Goal: Book appointment/travel/reservation

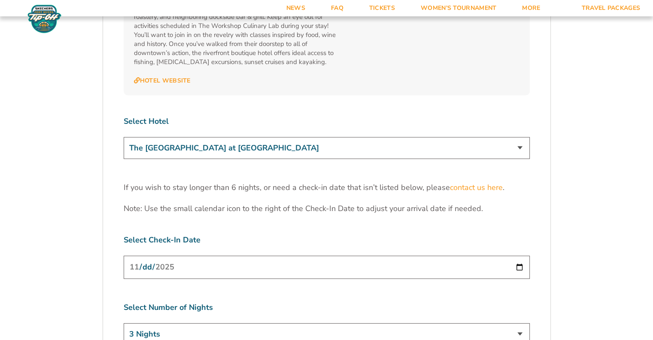
scroll to position [2591, 0]
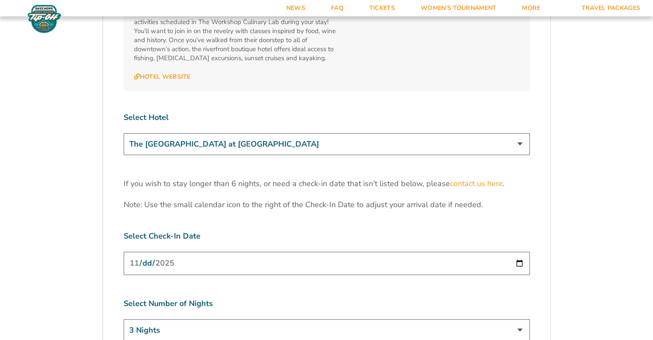
click at [516, 252] on input "[DATE]" at bounding box center [327, 263] width 406 height 23
click at [186, 319] on select "3 Nights 4 Nights 5 Nights 6 Nights" at bounding box center [327, 330] width 406 height 22
select select "4 Nights"
click at [124, 319] on select "3 Nights 4 Nights 5 Nights 6 Nights" at bounding box center [327, 330] width 406 height 22
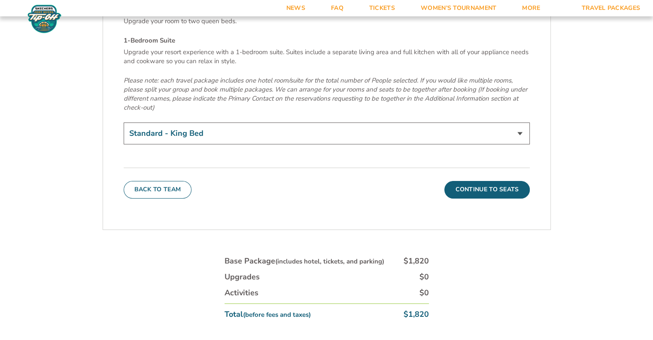
scroll to position [3047, 0]
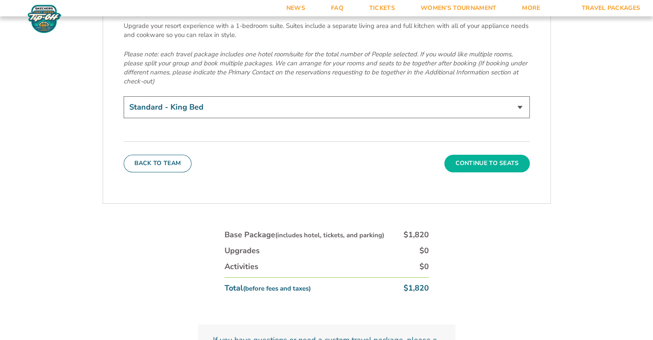
click at [490, 155] on button "Continue To Seats" at bounding box center [487, 163] width 85 height 17
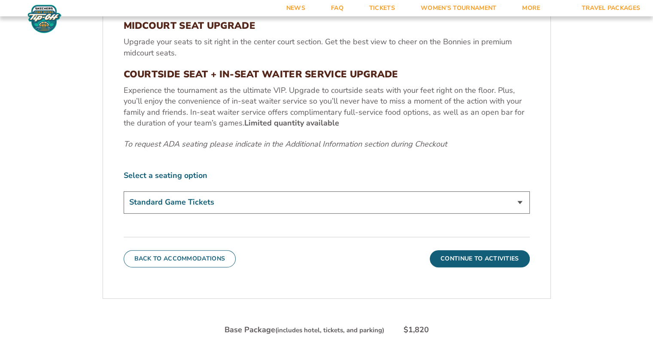
scroll to position [389, 0]
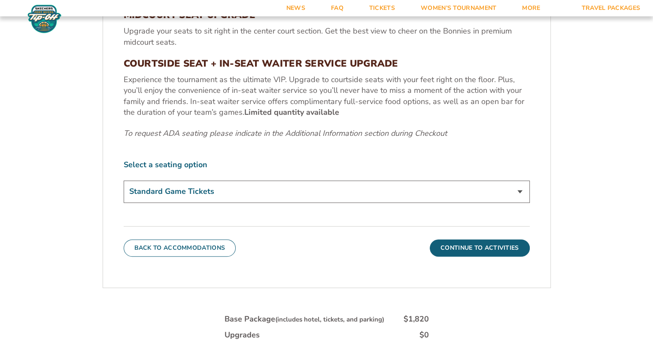
click at [514, 196] on select "Standard Game Tickets Midcourt Seat Upgrade (+$100 per person) Courtside Seat +…" at bounding box center [327, 191] width 406 height 22
select select "Courtside Seat + Waiter Service Upgrade"
click at [124, 180] on select "Standard Game Tickets Midcourt Seat Upgrade (+$100 per person) Courtside Seat +…" at bounding box center [327, 191] width 406 height 22
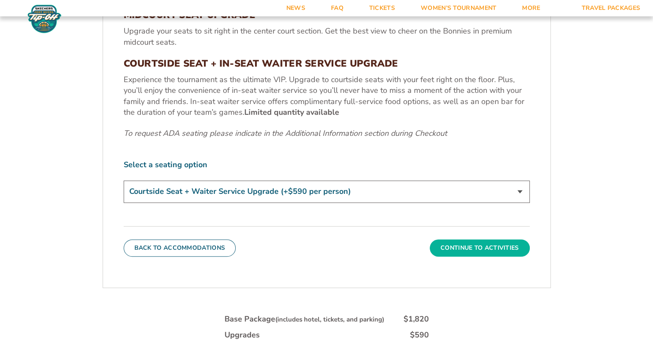
click at [468, 247] on button "Continue To Activities" at bounding box center [480, 247] width 100 height 17
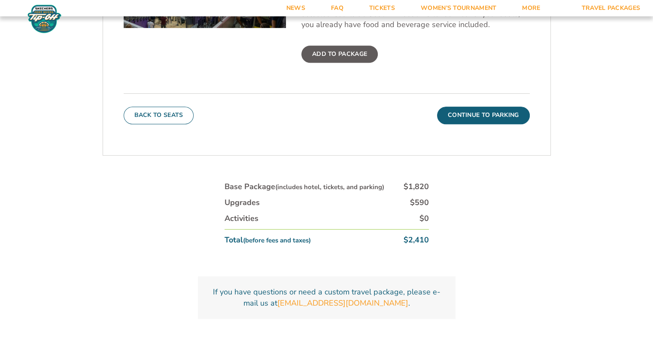
scroll to position [437, 0]
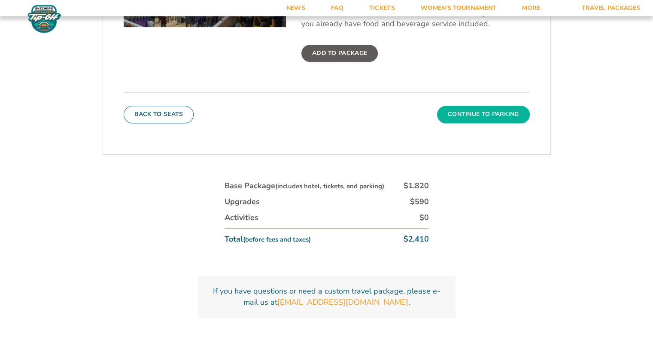
click at [500, 117] on button "Continue To Parking" at bounding box center [483, 114] width 93 height 17
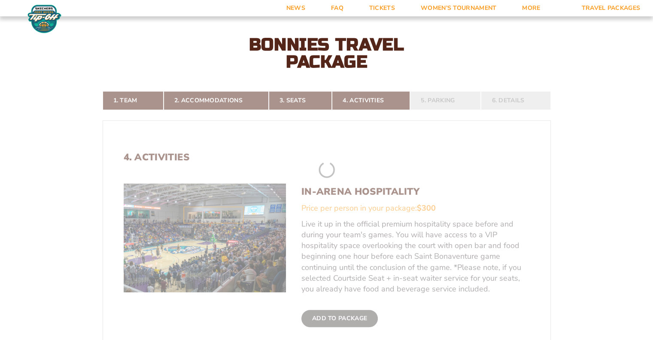
scroll to position [160, 0]
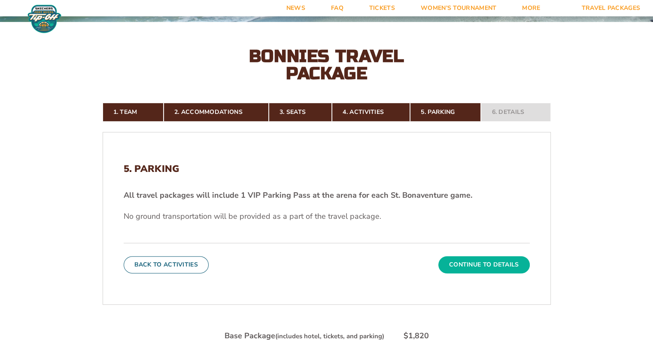
click at [482, 261] on button "Continue To Details" at bounding box center [484, 264] width 91 height 17
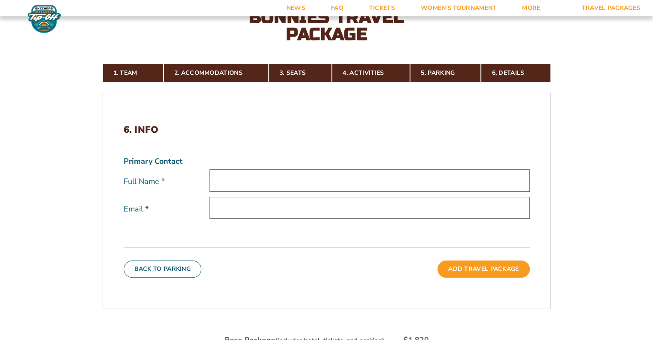
scroll to position [75, 0]
